Goal: Transaction & Acquisition: Book appointment/travel/reservation

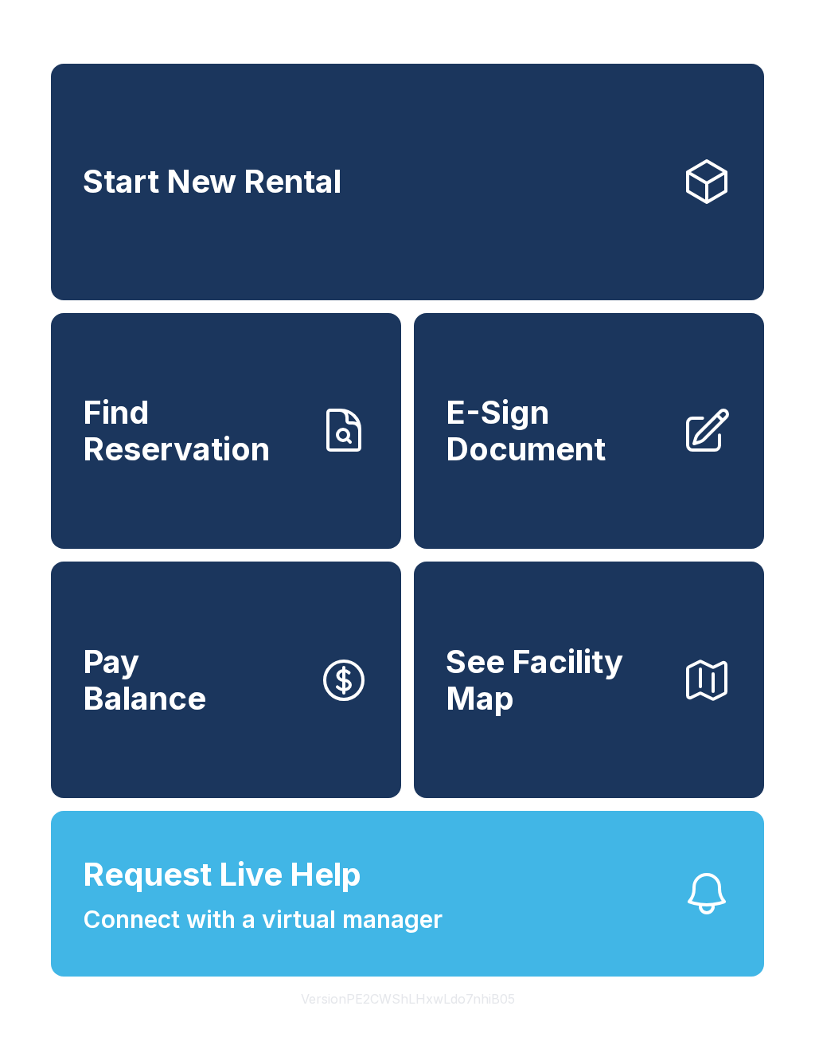
click at [596, 714] on span "See Facility Map" at bounding box center [557, 679] width 223 height 72
click at [658, 181] on link "Start New Rental" at bounding box center [407, 182] width 713 height 236
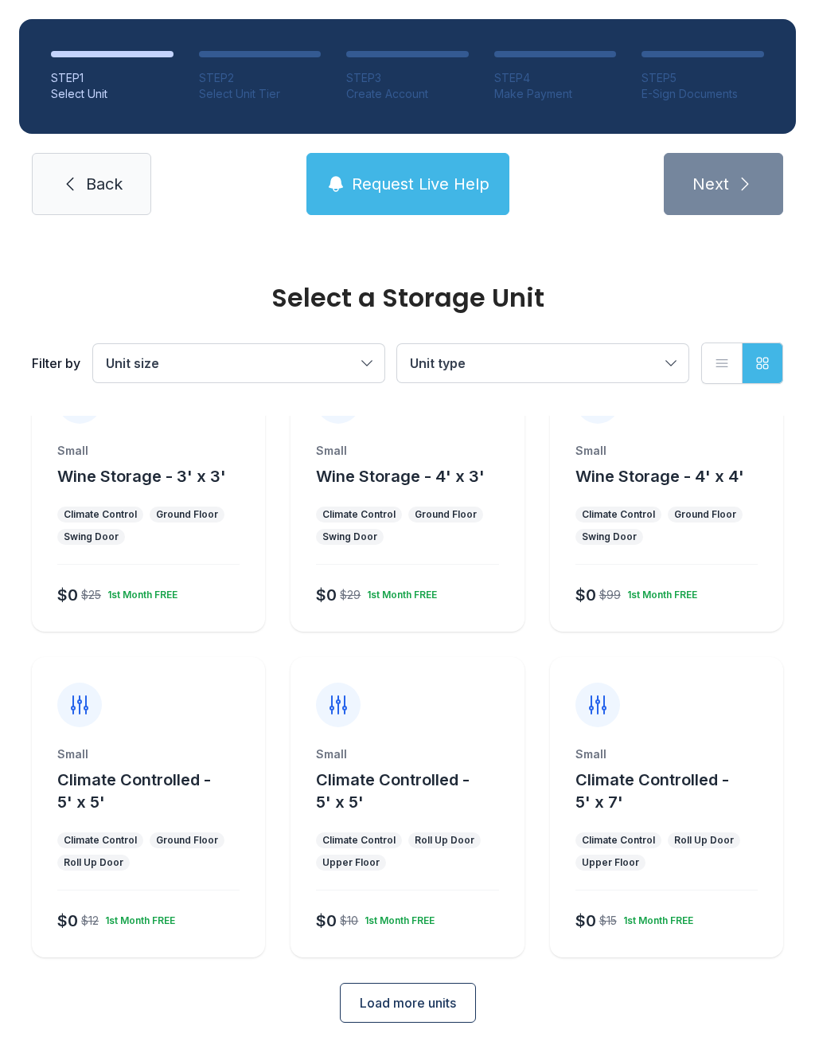
scroll to position [64, 0]
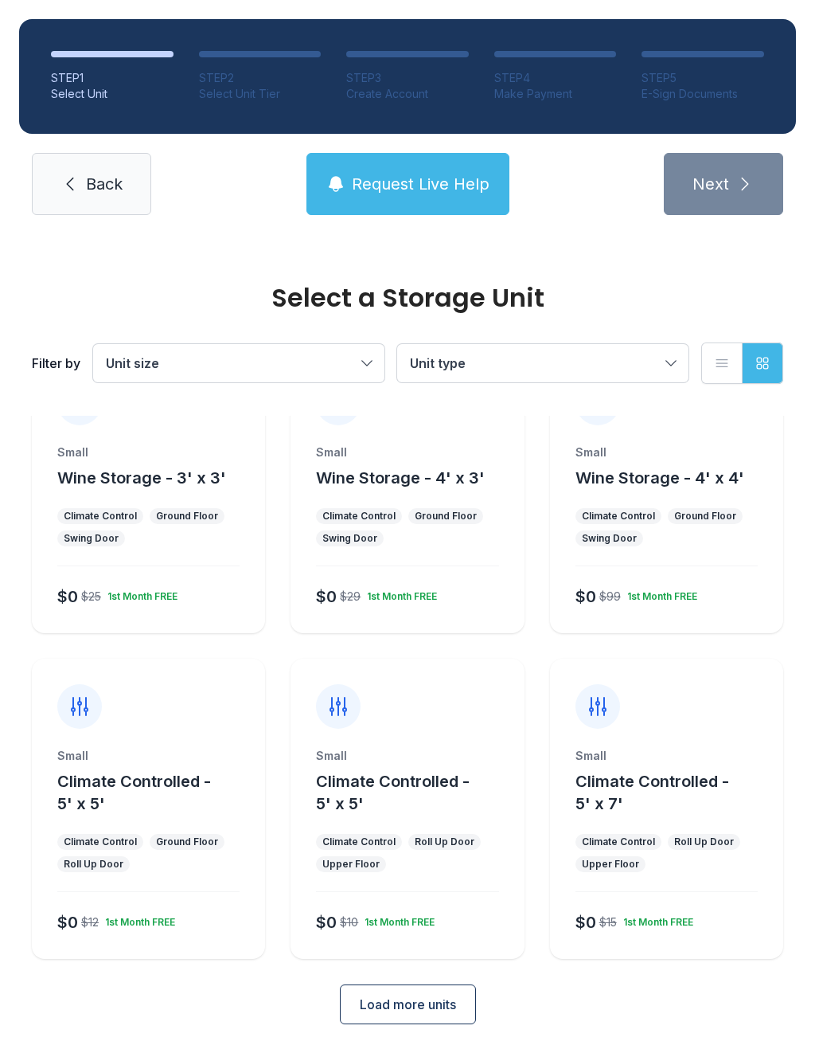
click at [436, 994] on button "Load more units" at bounding box center [408, 1004] width 136 height 40
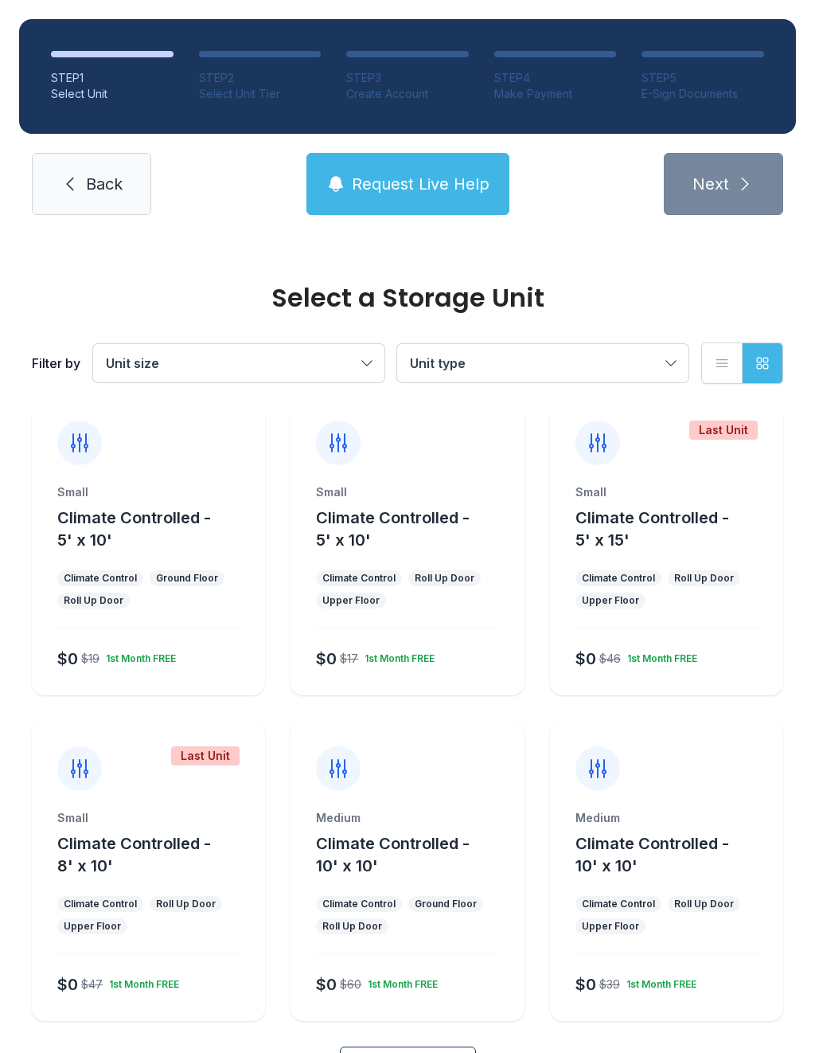
scroll to position [652, 0]
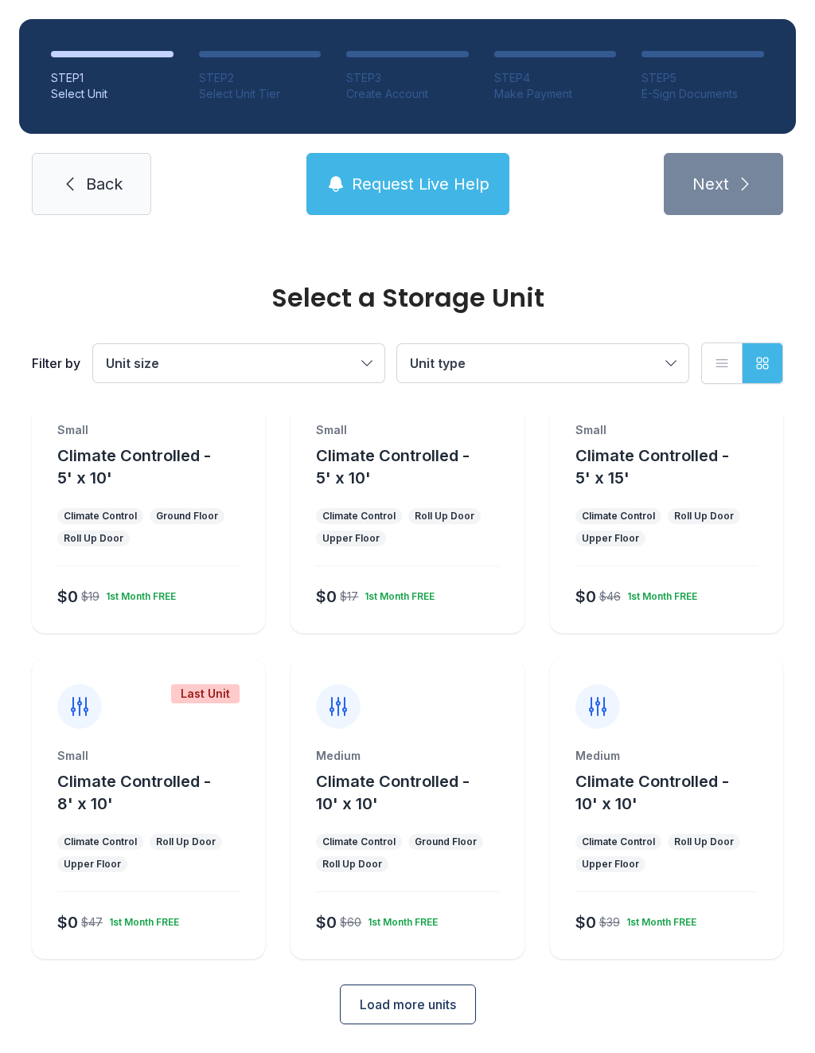
click at [456, 996] on span "Load more units" at bounding box center [408, 1003] width 96 height 19
click at [446, 994] on button "Load more units" at bounding box center [408, 1004] width 136 height 40
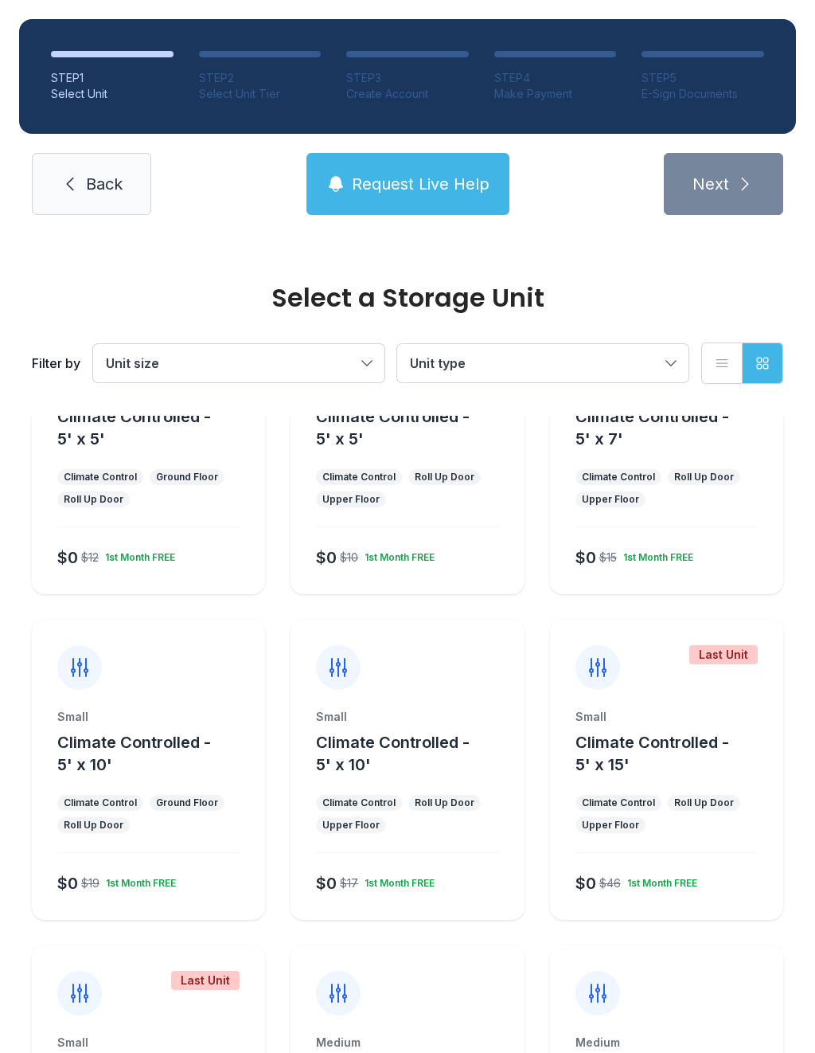
scroll to position [445, 0]
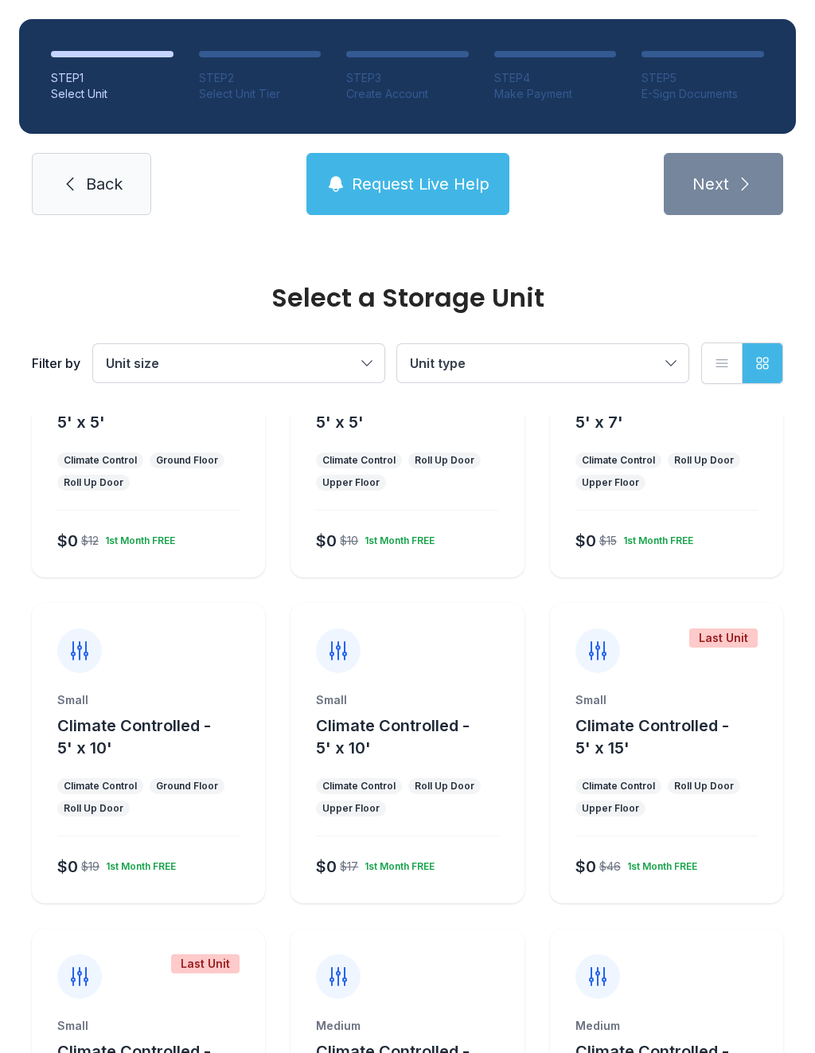
click at [476, 719] on button "Climate Controlled - 5' x 10'" at bounding box center [416, 736] width 201 height 45
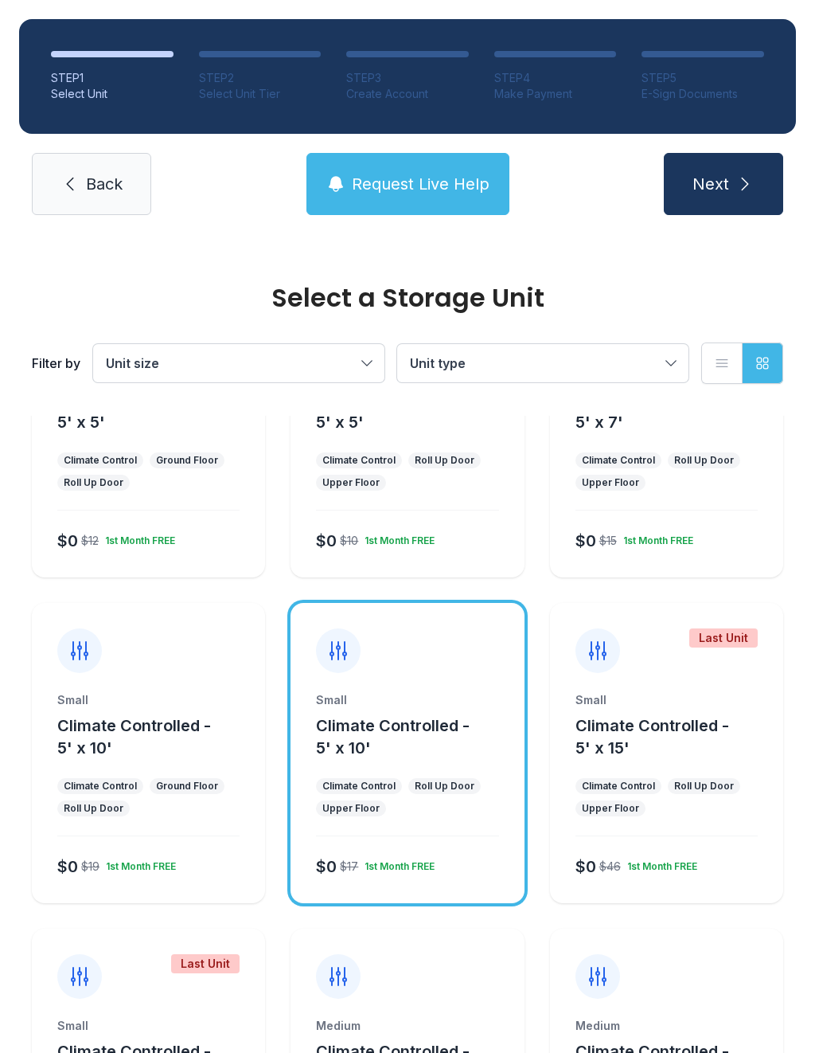
click at [726, 199] on button "Next" at bounding box center [723, 184] width 119 height 62
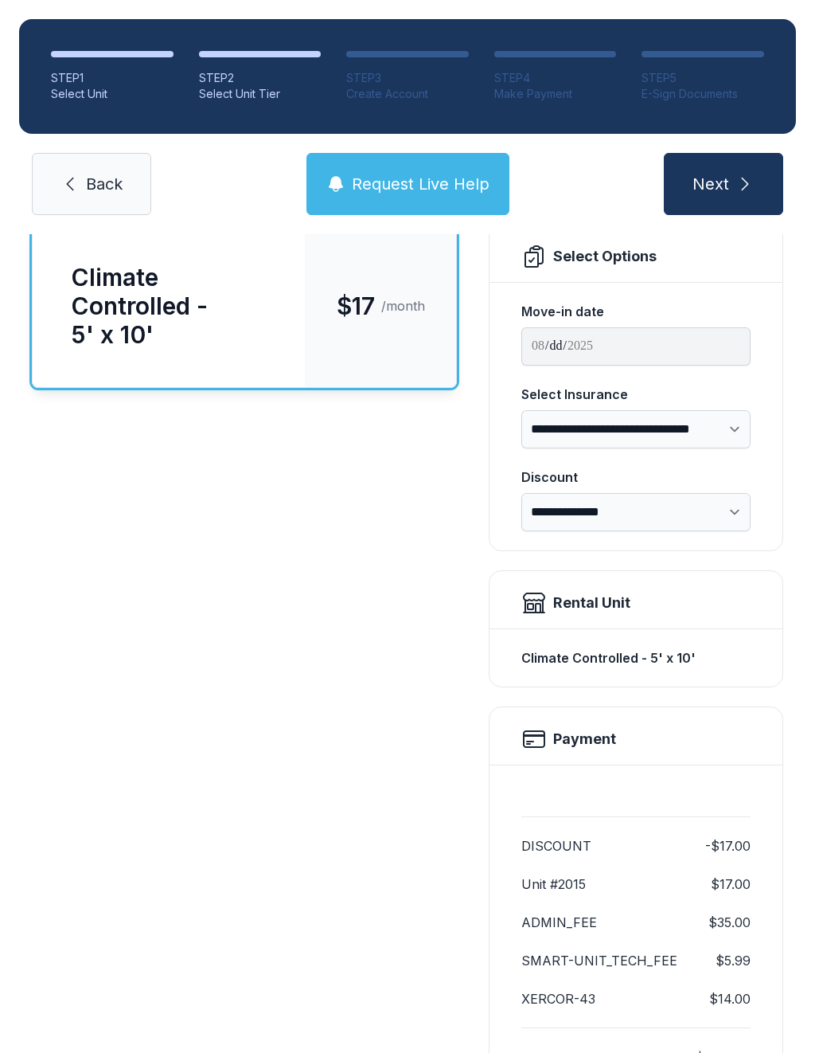
scroll to position [119, 0]
click at [732, 422] on select "**********" at bounding box center [636, 428] width 229 height 38
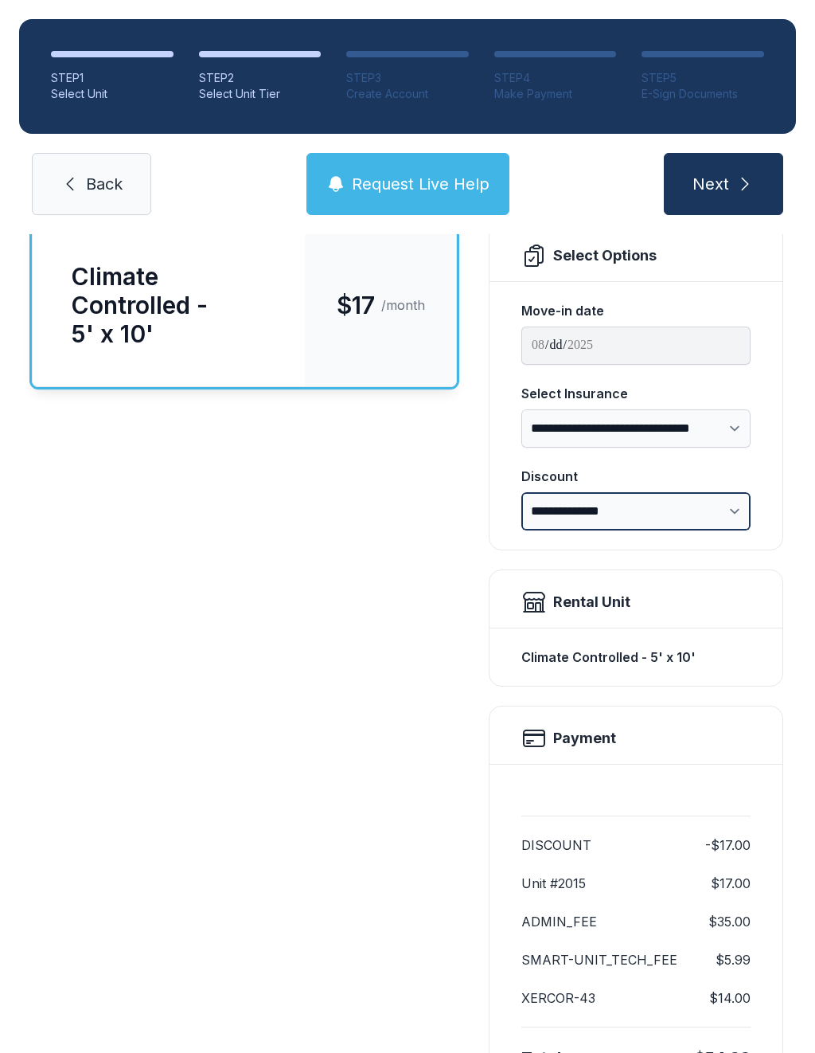
click at [729, 514] on select "**********" at bounding box center [636, 511] width 229 height 38
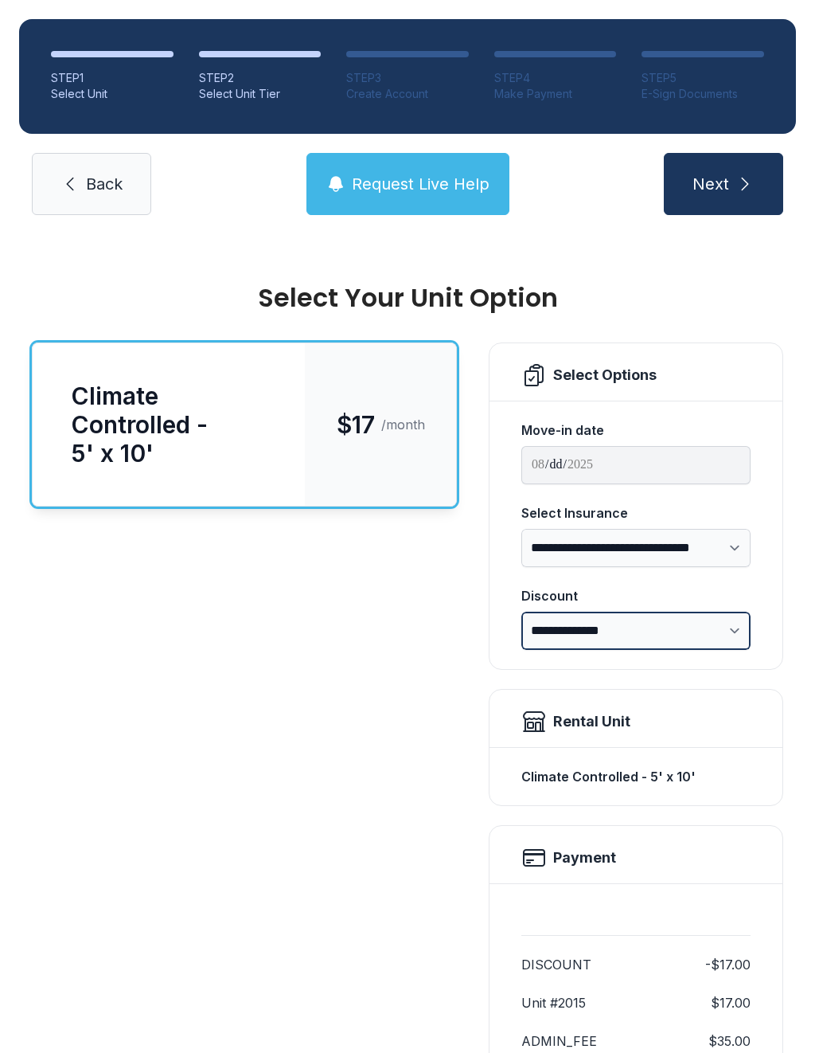
scroll to position [-1, 0]
click at [84, 174] on link "Back" at bounding box center [91, 184] width 119 height 62
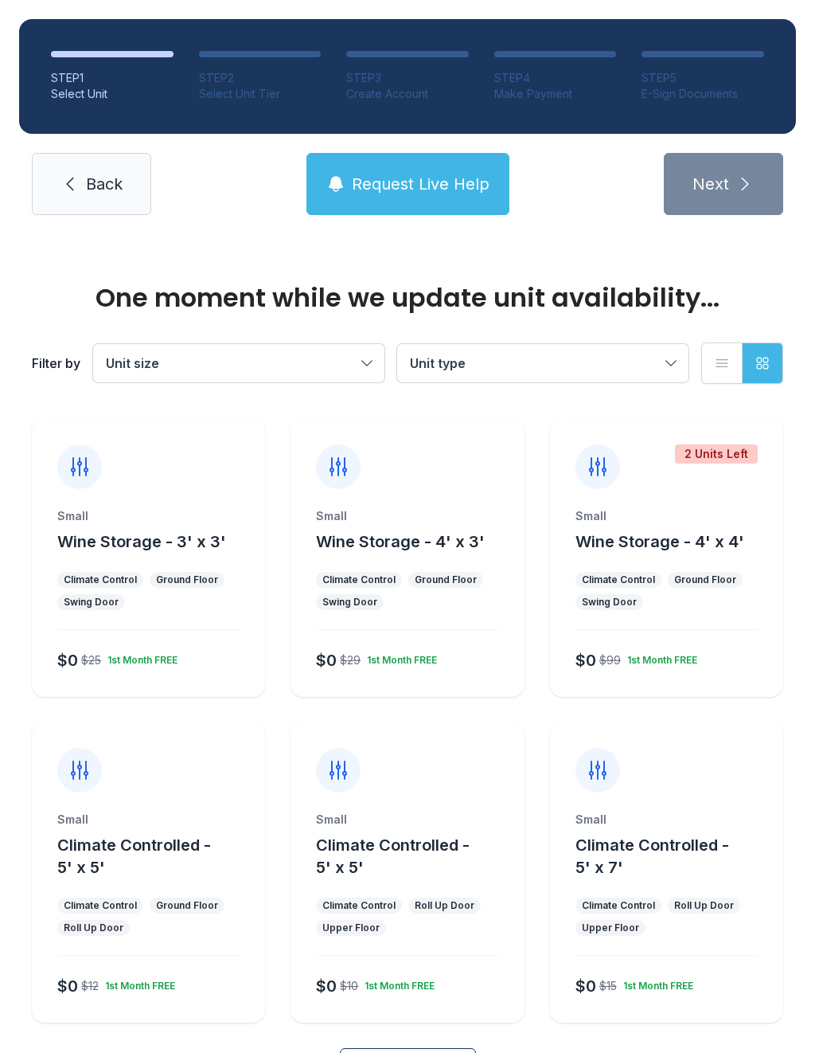
click at [111, 154] on link "Back" at bounding box center [91, 184] width 119 height 62
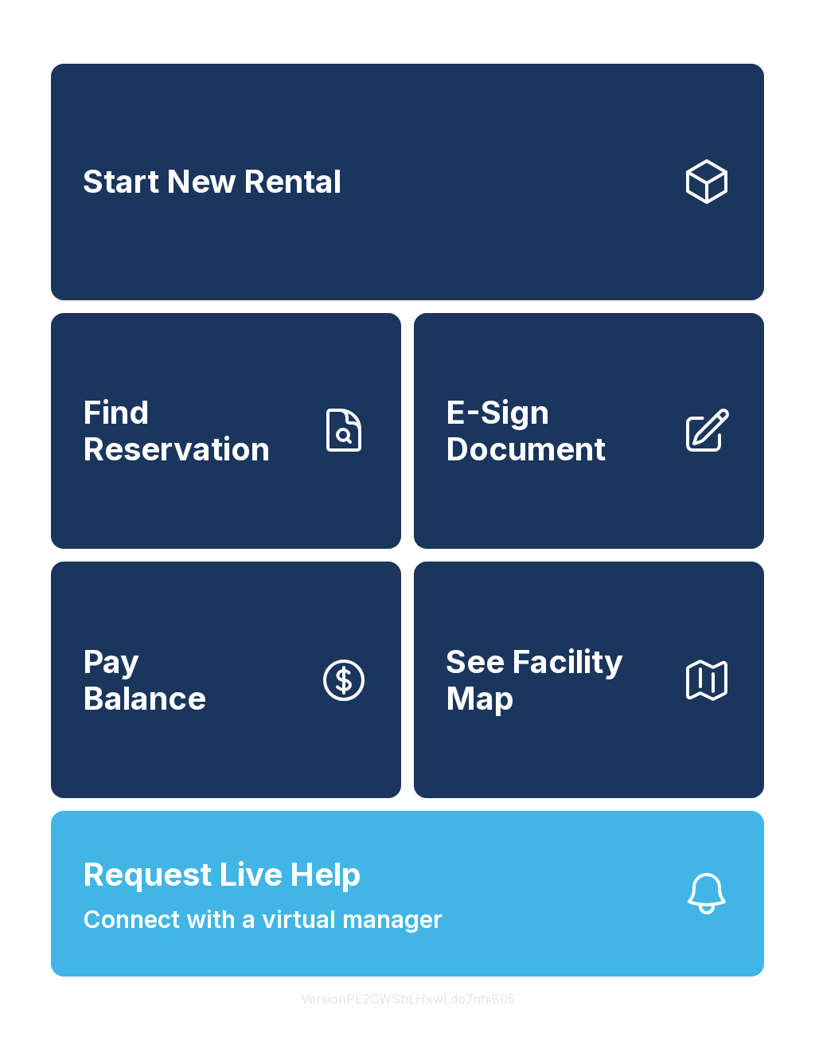
click at [582, 716] on span "See Facility Map" at bounding box center [557, 679] width 223 height 72
